Goal: Find specific page/section: Find specific page/section

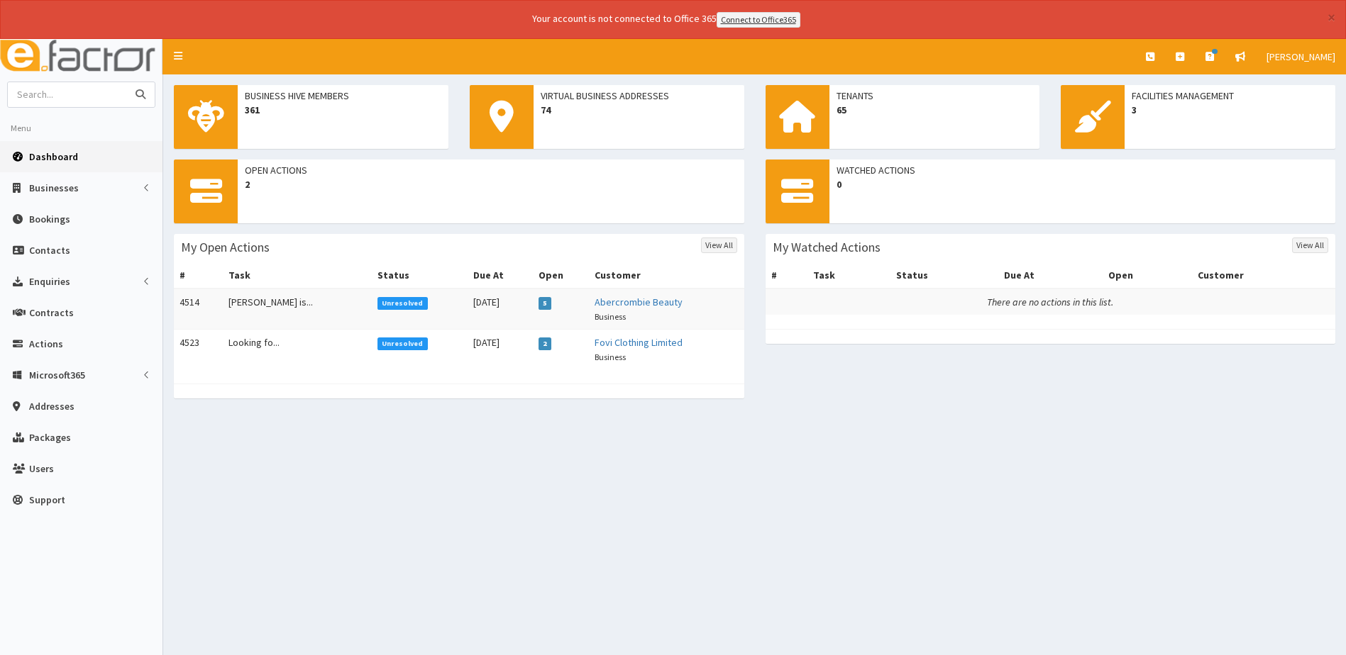
click at [62, 92] on input "text" at bounding box center [67, 94] width 119 height 25
type input "alex"
click at [126, 82] on button "submit" at bounding box center [140, 94] width 28 height 25
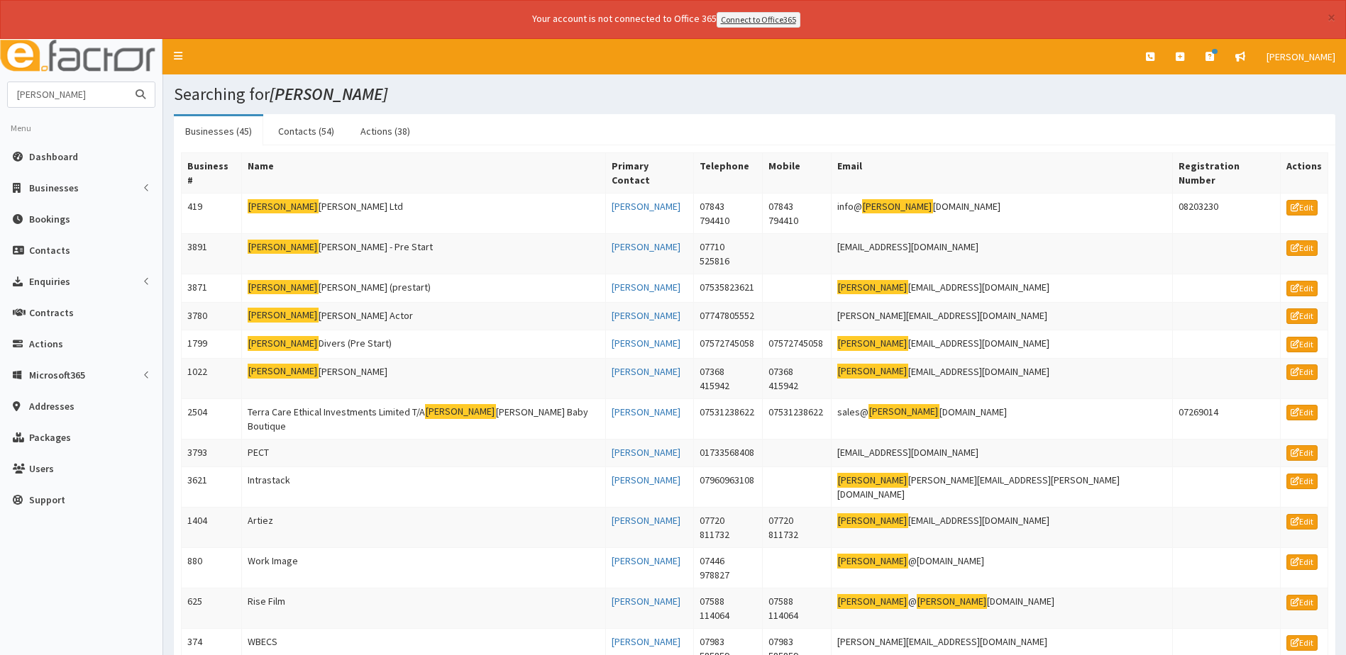
click at [48, 92] on input "[PERSON_NAME]" at bounding box center [67, 94] width 119 height 25
type input "a"
type input "pit stop pantry"
click at [126, 82] on button "submit" at bounding box center [140, 94] width 28 height 25
